Goal: Transaction & Acquisition: Obtain resource

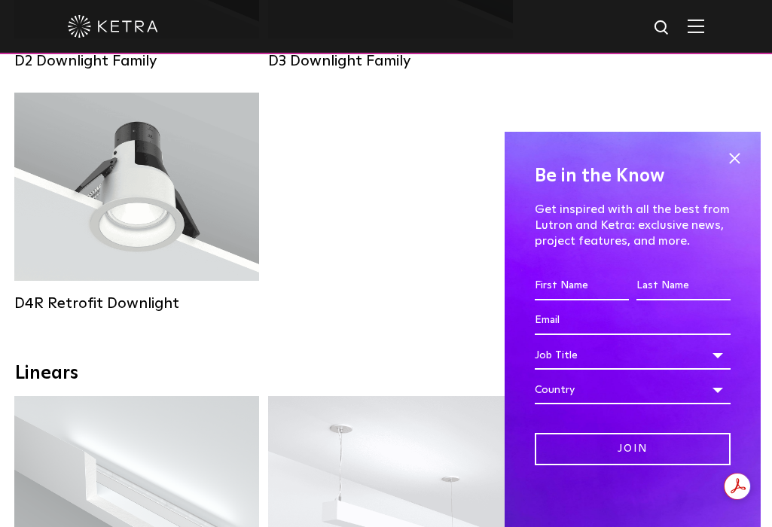
scroll to position [483, 0]
click at [734, 154] on span at bounding box center [734, 158] width 23 height 23
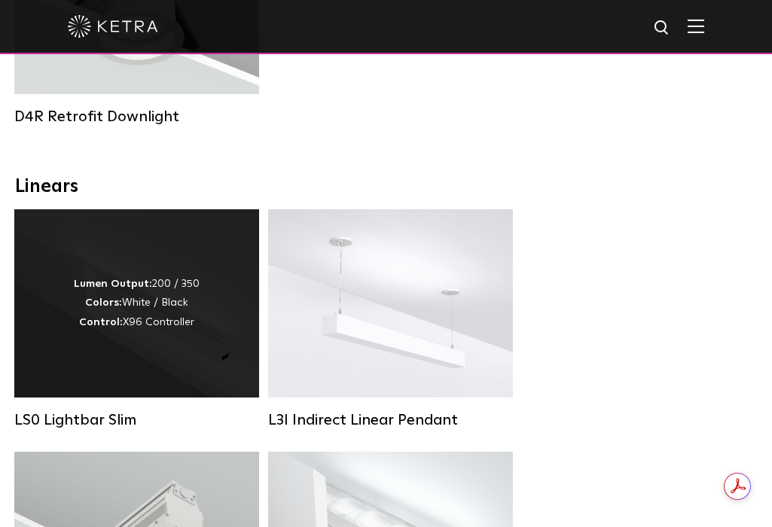
scroll to position [0, 0]
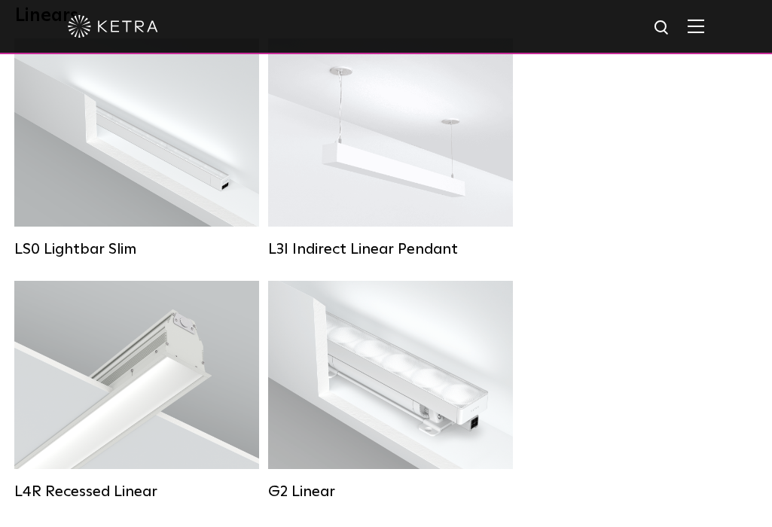
scroll to position [838, 0]
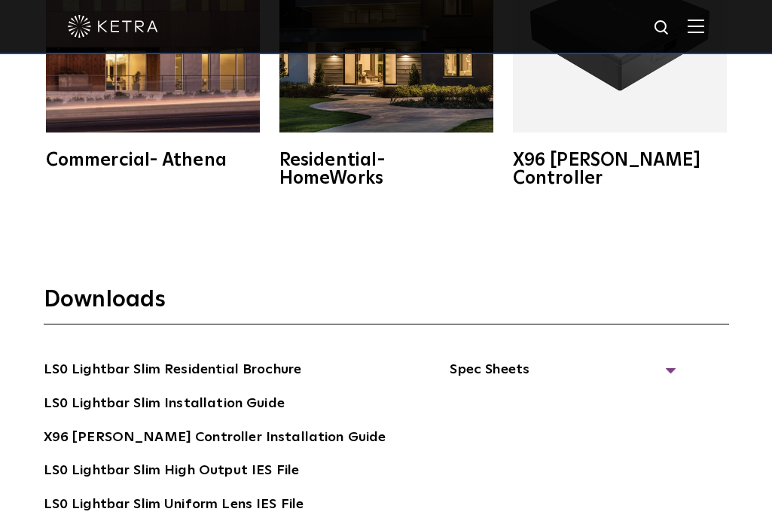
scroll to position [2546, 0]
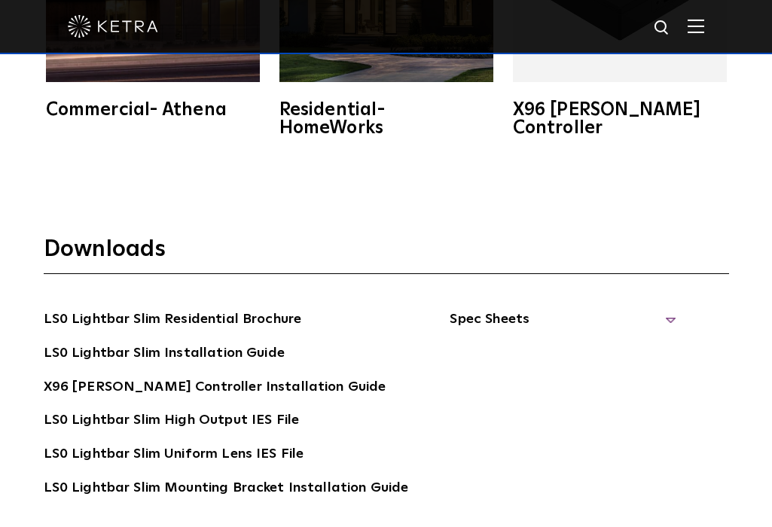
click at [471, 309] on span "Spec Sheets" at bounding box center [563, 325] width 226 height 33
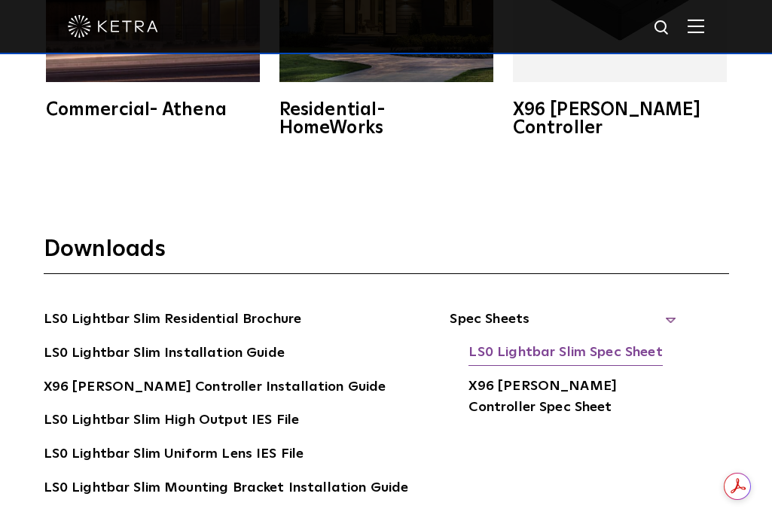
scroll to position [0, 0]
click at [490, 342] on link "LS0 Lightbar Slim Spec Sheet" at bounding box center [565, 354] width 194 height 24
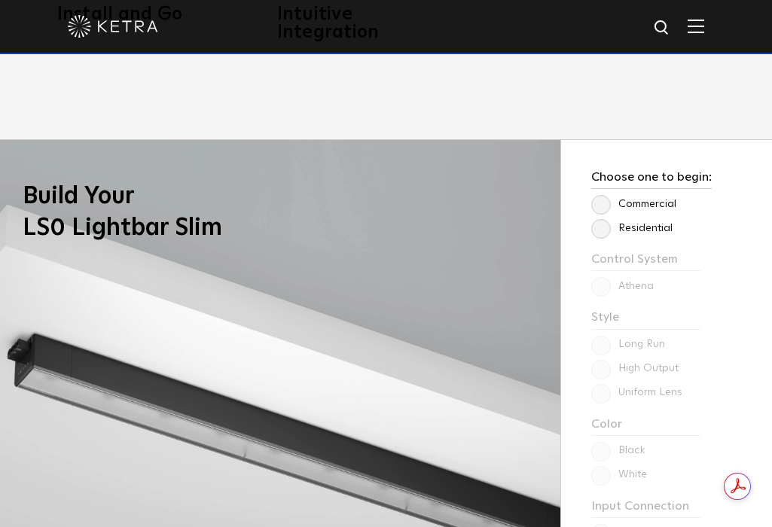
click at [604, 222] on label "Residential" at bounding box center [631, 228] width 81 height 13
click at [0, 0] on input "Residential" at bounding box center [0, 0] width 0 height 0
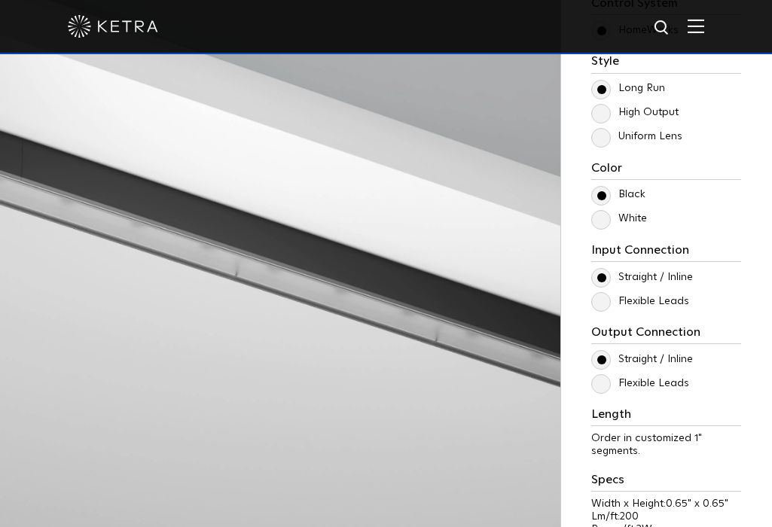
scroll to position [1323, 0]
click at [604, 294] on label "Flexible Leads" at bounding box center [640, 300] width 98 height 13
click at [0, 0] on input "Flexible Leads" at bounding box center [0, 0] width 0 height 0
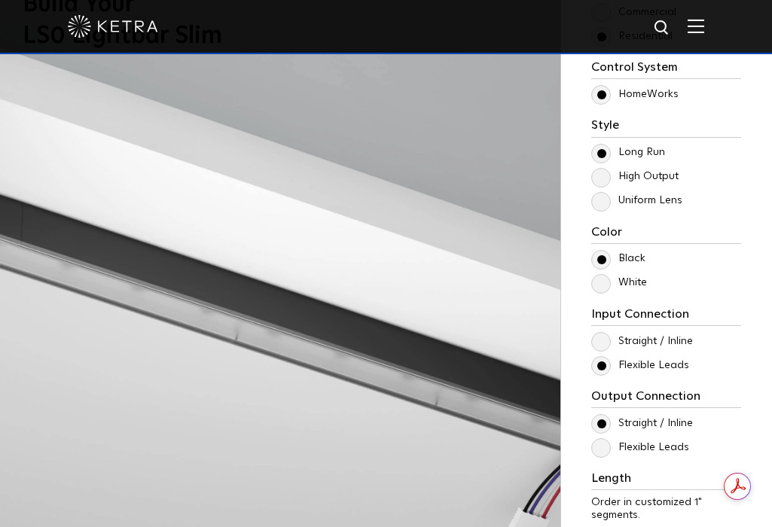
scroll to position [0, 0]
